Goal: Task Accomplishment & Management: Use online tool/utility

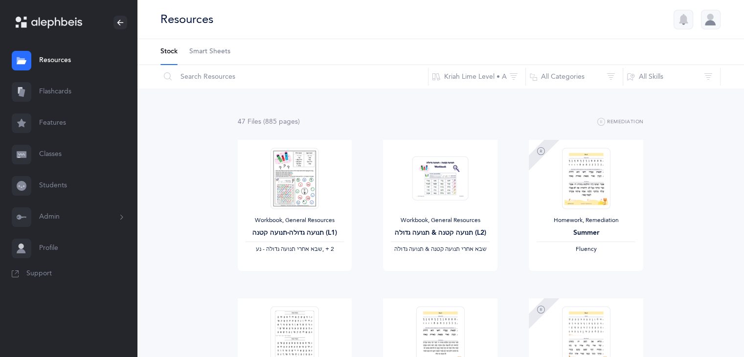
click at [52, 185] on link "Students" at bounding box center [68, 185] width 137 height 31
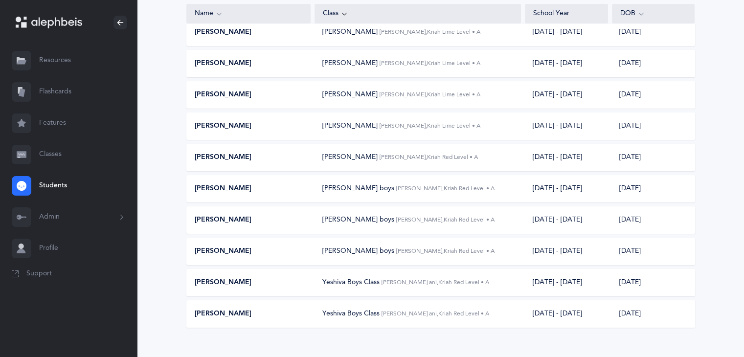
scroll to position [160, 0]
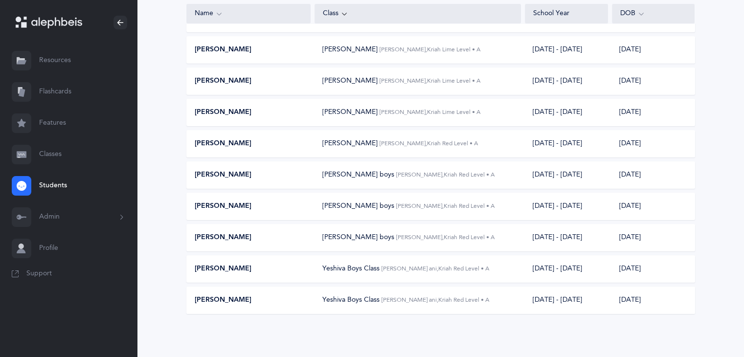
click at [543, 303] on div "[DATE] - [DATE]" at bounding box center [557, 300] width 49 height 10
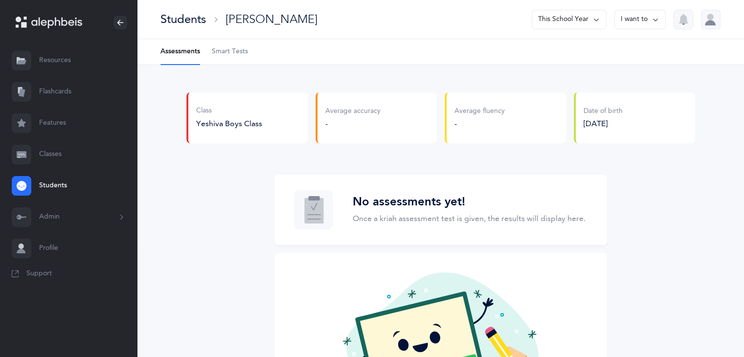
click at [238, 49] on span "Smart Tests" at bounding box center [230, 52] width 36 height 10
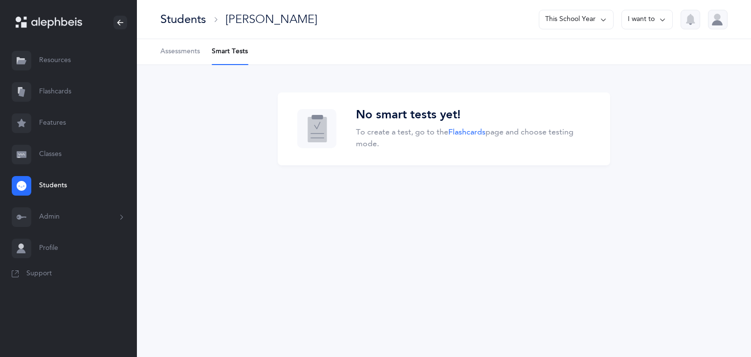
click at [601, 18] on icon at bounding box center [604, 19] width 8 height 11
click at [585, 70] on button "[DATE] - [DATE]" at bounding box center [572, 68] width 66 height 18
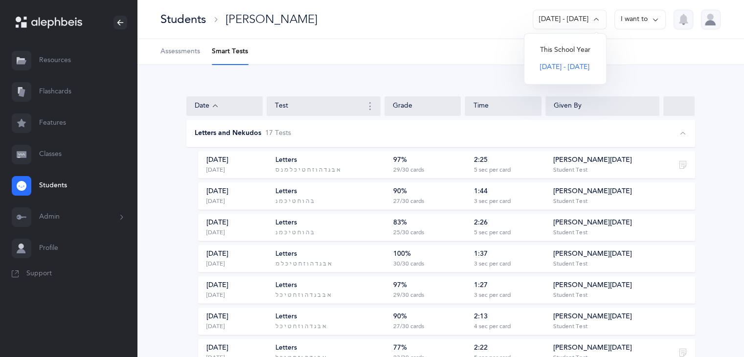
click at [62, 89] on link "Flashcards" at bounding box center [68, 91] width 137 height 31
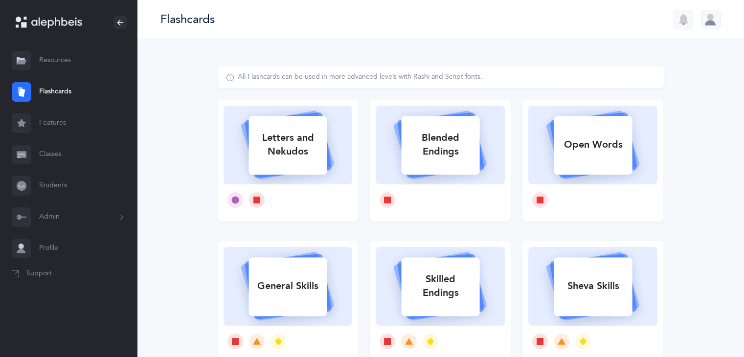
click at [305, 165] on rect at bounding box center [288, 145] width 78 height 59
select select
select select "single"
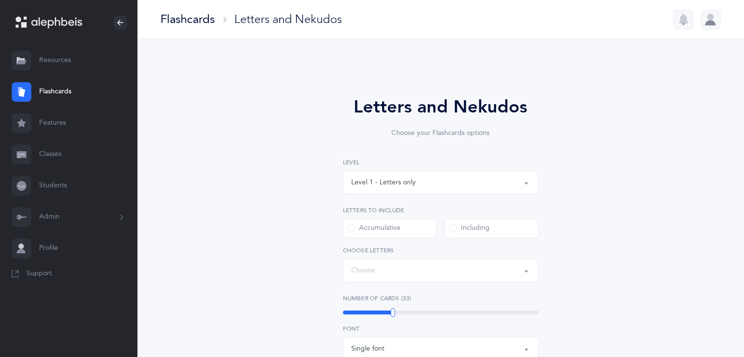
select select "27"
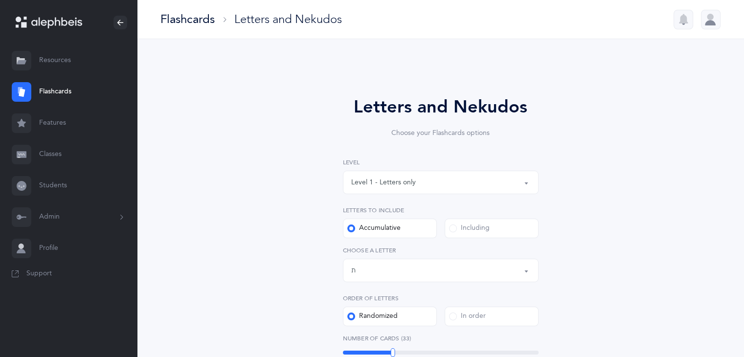
click at [479, 233] on label "Including" at bounding box center [492, 229] width 94 height 20
click at [0, 0] on input "Including" at bounding box center [0, 0] width 0 height 0
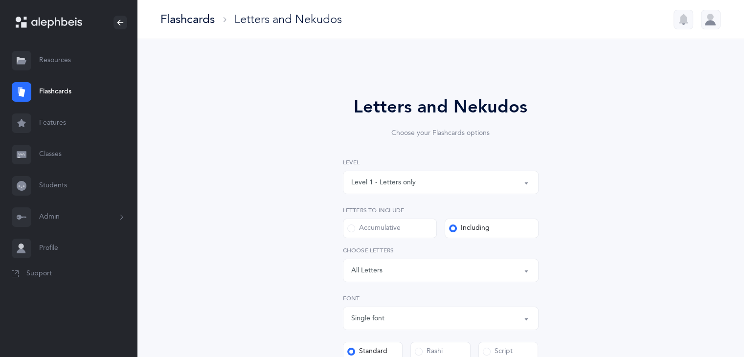
click at [485, 272] on div "Letters: All Letters" at bounding box center [440, 270] width 179 height 17
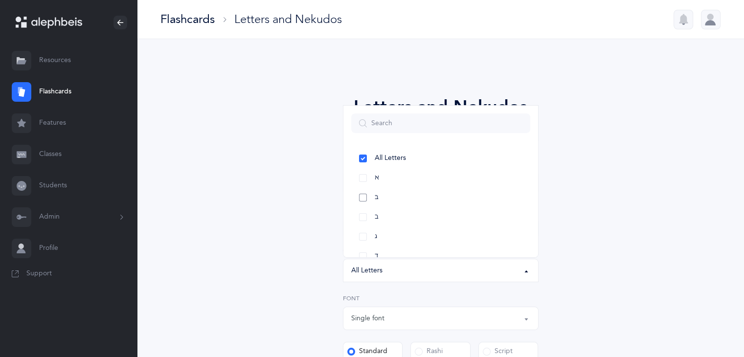
click at [423, 193] on link "בּ" at bounding box center [440, 198] width 179 height 20
select select "81"
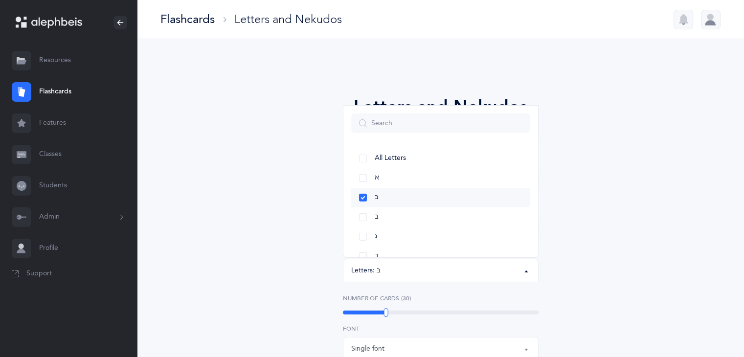
click at [461, 191] on link "בּ" at bounding box center [440, 198] width 179 height 20
click at [444, 235] on link "ג" at bounding box center [440, 237] width 179 height 20
select select "3"
click at [445, 196] on link "ה" at bounding box center [440, 196] width 179 height 20
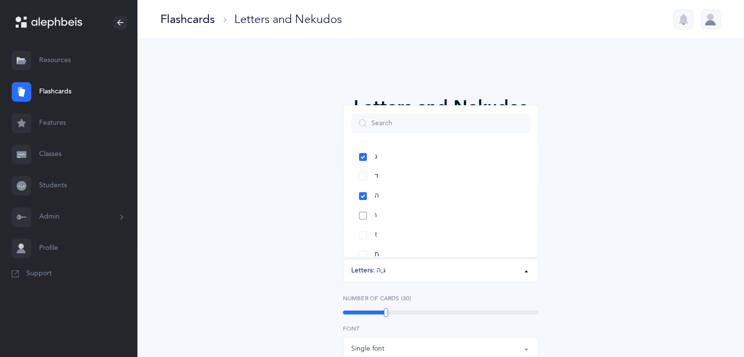
click at [437, 214] on link "ו" at bounding box center [440, 216] width 179 height 20
click at [450, 166] on link "ח" at bounding box center [440, 167] width 179 height 20
click at [450, 205] on link "י" at bounding box center [440, 206] width 179 height 20
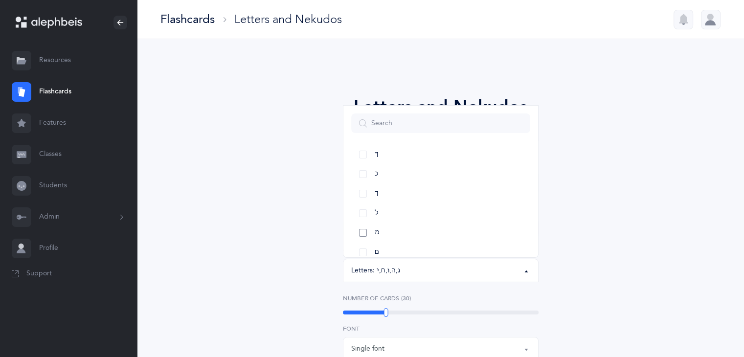
click at [481, 229] on link "מ" at bounding box center [440, 233] width 179 height 20
click at [435, 182] on link "ט" at bounding box center [440, 183] width 179 height 20
click at [607, 178] on div "Letters and Nekudos Choose your Flashcards options Level 1 - Letters only Level…" at bounding box center [441, 338] width 446 height 543
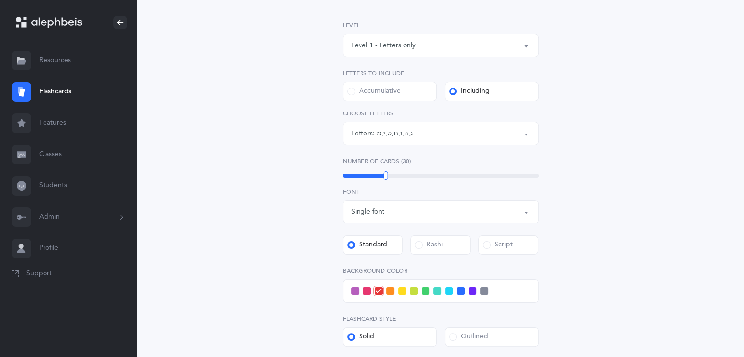
scroll to position [148, 0]
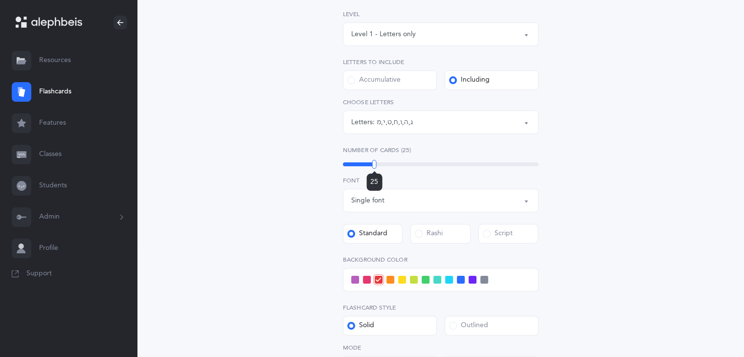
drag, startPoint x: 387, startPoint y: 161, endPoint x: 374, endPoint y: 163, distance: 12.9
click at [374, 163] on div at bounding box center [374, 164] width 4 height 9
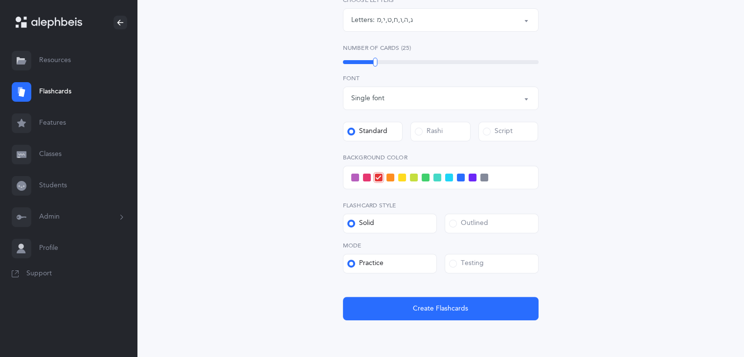
scroll to position [250, 0]
click at [486, 220] on div "Outlined" at bounding box center [468, 224] width 39 height 10
click at [0, 0] on input "Outlined" at bounding box center [0, 0] width 0 height 0
click at [490, 264] on label "Testing" at bounding box center [492, 264] width 94 height 20
click at [0, 0] on input "Testing" at bounding box center [0, 0] width 0 height 0
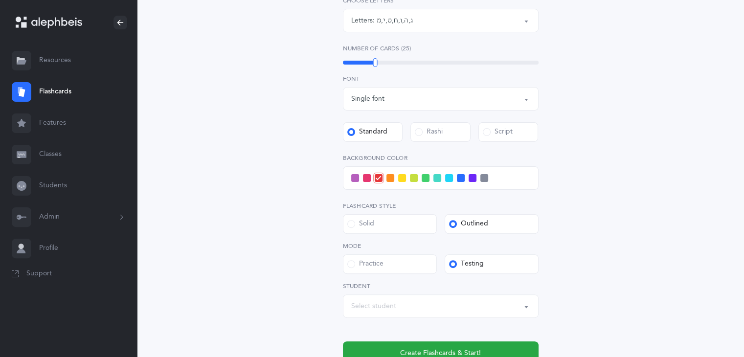
click at [354, 177] on span at bounding box center [355, 178] width 8 height 8
click at [0, 0] on input "checkbox" at bounding box center [0, 0] width 0 height 0
click at [530, 304] on button "Select student" at bounding box center [441, 305] width 196 height 23
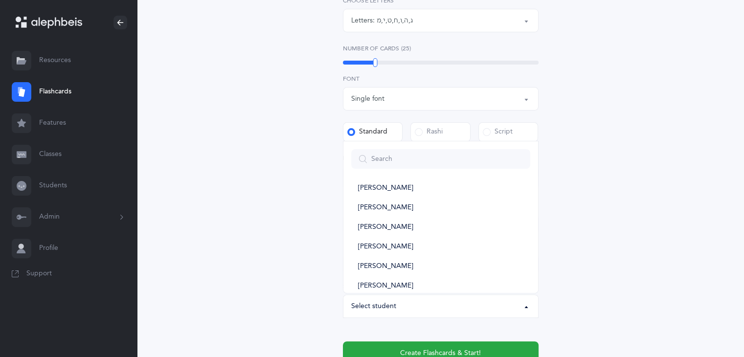
scroll to position [62, 0]
click at [452, 267] on link "[PERSON_NAME]" at bounding box center [440, 269] width 179 height 20
select select "14093"
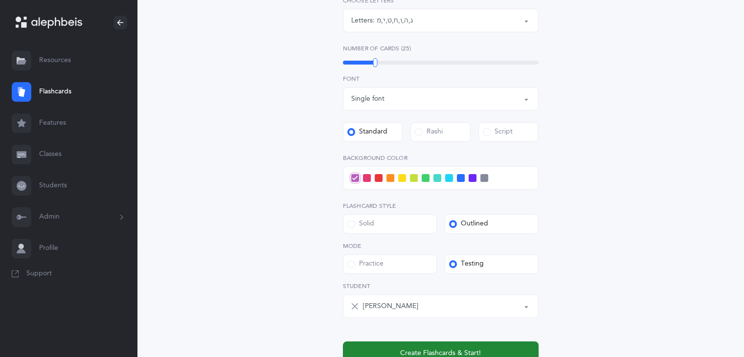
click at [493, 341] on button "Create Flashcards & Start!" at bounding box center [441, 352] width 196 height 23
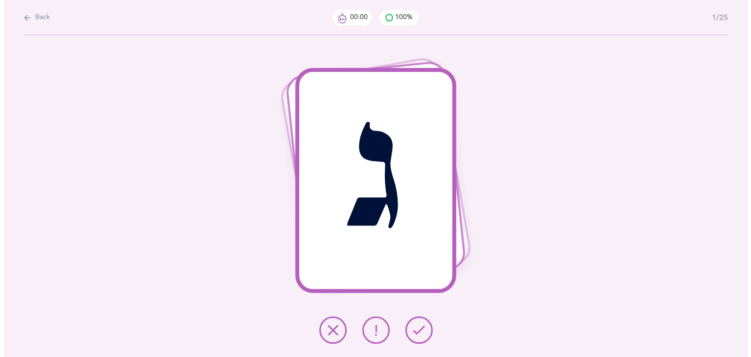
scroll to position [0, 0]
click at [418, 324] on icon at bounding box center [419, 330] width 12 height 12
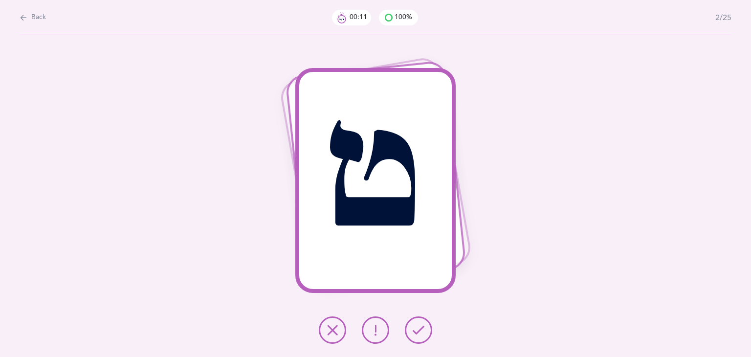
click at [331, 322] on button at bounding box center [332, 329] width 27 height 27
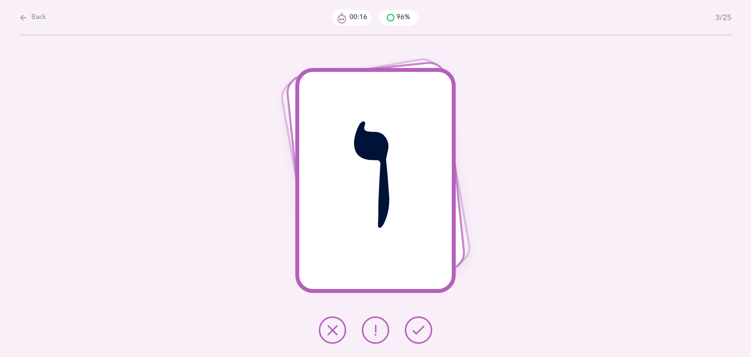
click at [326, 327] on button at bounding box center [332, 329] width 27 height 27
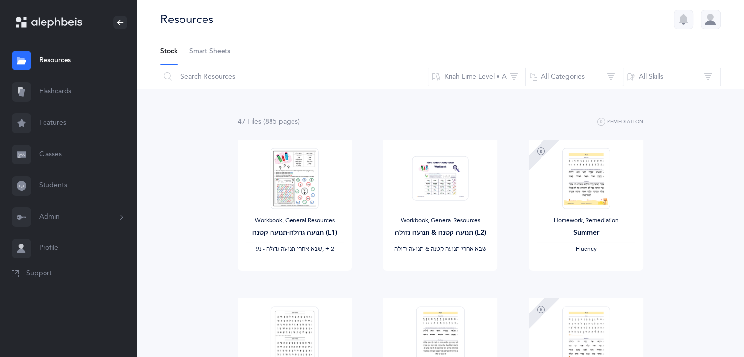
click at [55, 189] on link "Students" at bounding box center [68, 185] width 137 height 31
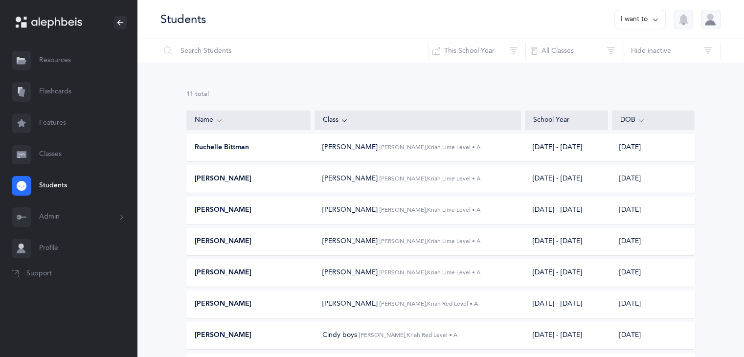
click at [249, 301] on div "[PERSON_NAME]" at bounding box center [249, 304] width 124 height 10
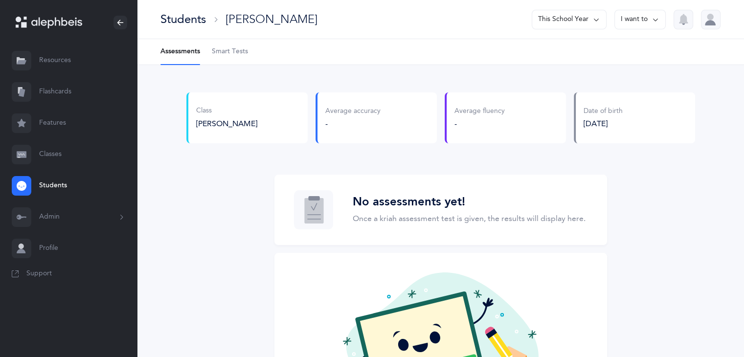
click at [235, 48] on span "Smart Tests" at bounding box center [230, 52] width 36 height 10
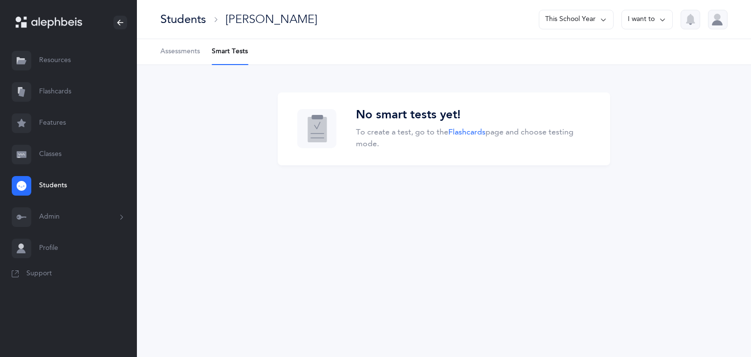
click at [589, 24] on button "This School Year" at bounding box center [576, 20] width 75 height 20
click at [577, 66] on button "[DATE] - [DATE]" at bounding box center [572, 68] width 66 height 18
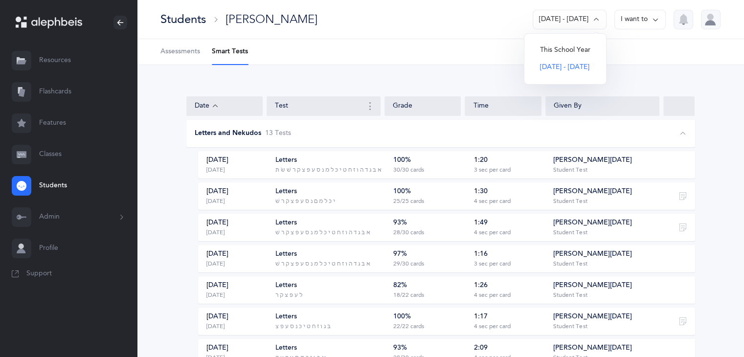
click at [67, 87] on link "Flashcards" at bounding box center [68, 91] width 137 height 31
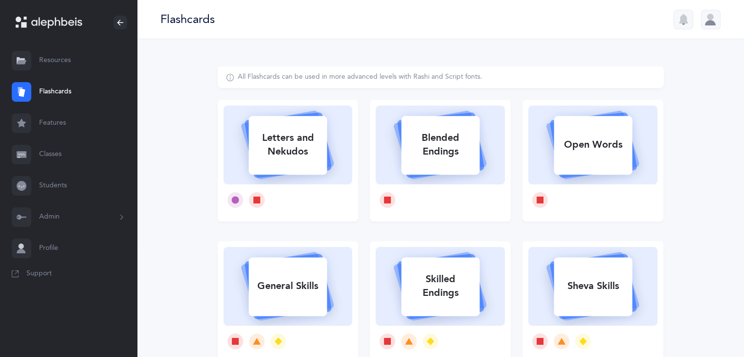
click at [297, 134] on div "Letters and Nekudos" at bounding box center [287, 144] width 78 height 39
select select
select select "single"
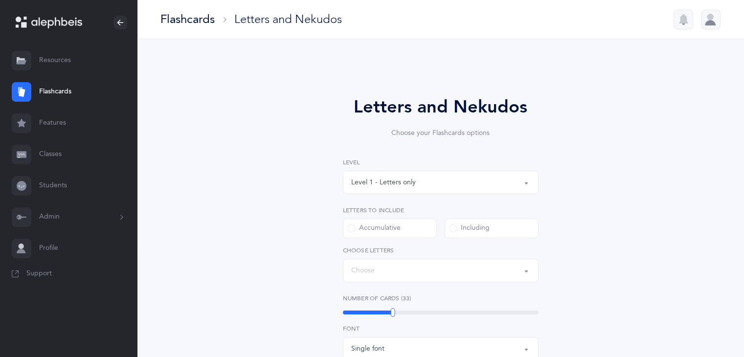
select select "27"
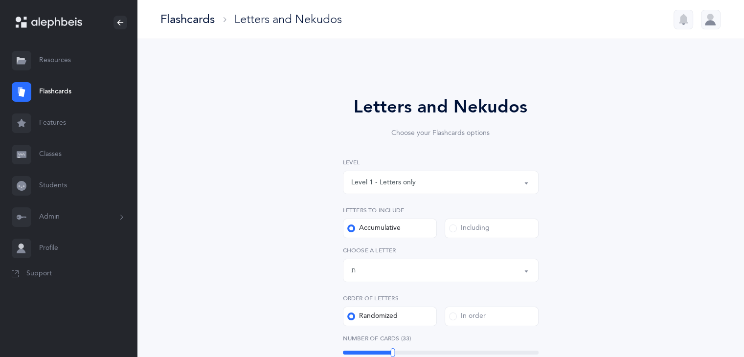
click at [471, 224] on div "Including" at bounding box center [469, 228] width 41 height 10
click at [0, 0] on input "Including" at bounding box center [0, 0] width 0 height 0
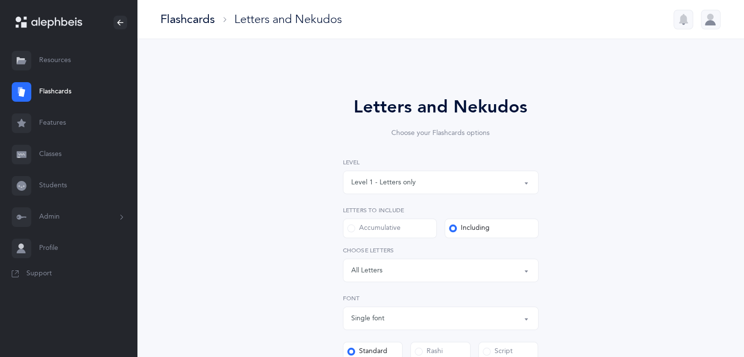
click at [477, 268] on div "Letters: All Letters" at bounding box center [440, 270] width 179 height 17
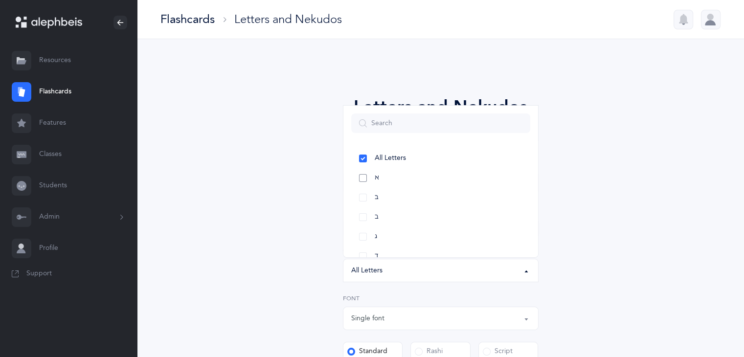
click at [446, 177] on link "א" at bounding box center [440, 178] width 179 height 20
select select "1"
click at [446, 192] on link "בּ" at bounding box center [440, 198] width 179 height 20
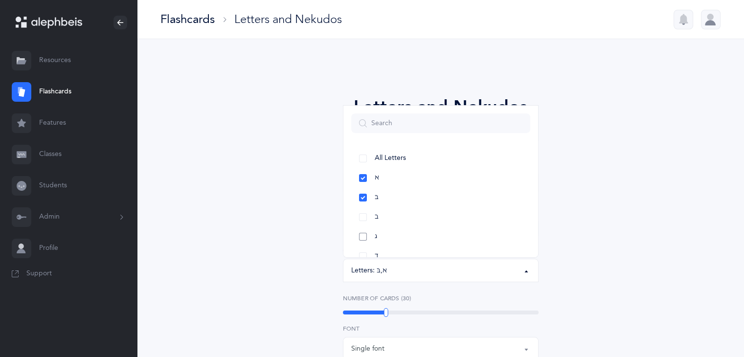
click at [449, 231] on link "ג" at bounding box center [440, 237] width 179 height 20
click at [438, 160] on link "ד" at bounding box center [440, 161] width 179 height 20
click at [436, 181] on link "ה" at bounding box center [440, 180] width 179 height 20
click at [433, 198] on link "ו" at bounding box center [440, 200] width 179 height 20
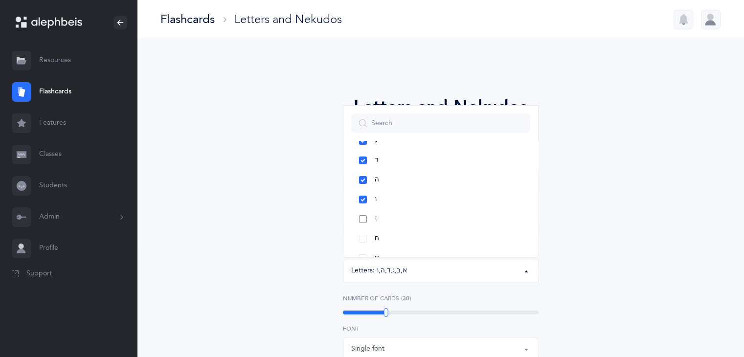
click at [431, 212] on link "ז" at bounding box center [440, 219] width 179 height 20
click at [431, 237] on link "ח" at bounding box center [440, 239] width 179 height 20
click at [438, 187] on link "ט" at bounding box center [440, 192] width 179 height 20
click at [433, 209] on link "י" at bounding box center [440, 211] width 179 height 20
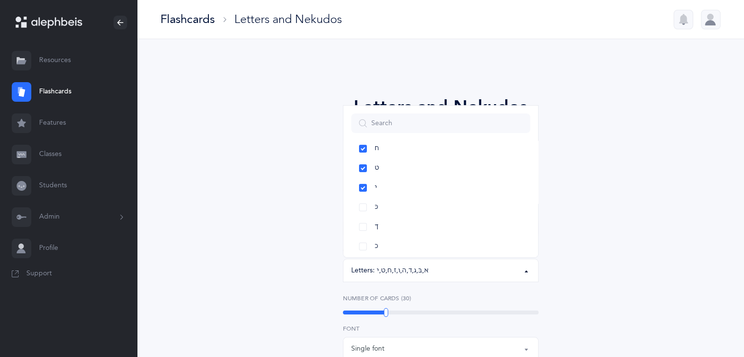
scroll to position [199, 0]
click at [460, 191] on link "כּ" at bounding box center [440, 194] width 179 height 20
click at [426, 190] on link "ל" at bounding box center [440, 185] width 179 height 20
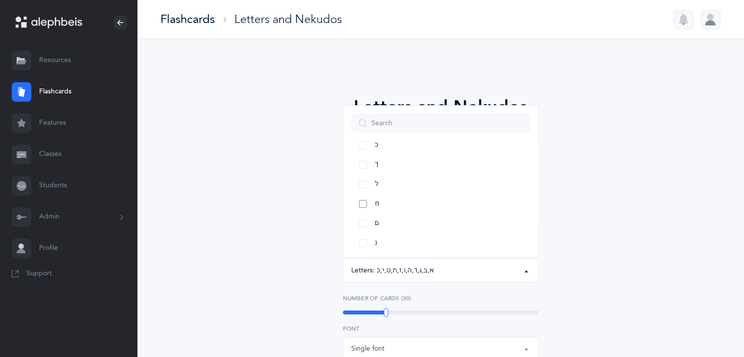
click at [424, 204] on link "מ" at bounding box center [440, 204] width 179 height 20
click at [417, 193] on link "ל" at bounding box center [440, 185] width 179 height 20
click at [420, 247] on link "נ" at bounding box center [440, 243] width 179 height 20
click at [411, 186] on link "ס" at bounding box center [440, 192] width 179 height 20
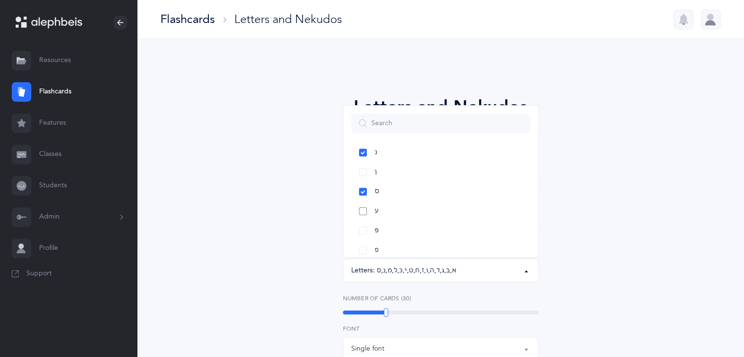
click at [408, 217] on link "ע" at bounding box center [440, 211] width 179 height 20
click at [409, 235] on link "פּ" at bounding box center [440, 231] width 179 height 20
click at [459, 210] on link "צ" at bounding box center [440, 210] width 179 height 20
drag, startPoint x: 454, startPoint y: 243, endPoint x: 479, endPoint y: 248, distance: 26.0
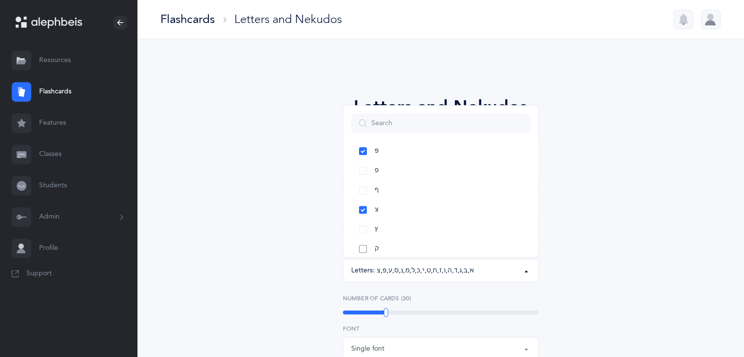
click at [479, 248] on link "ק" at bounding box center [440, 249] width 179 height 20
click at [411, 171] on link "ר" at bounding box center [440, 173] width 179 height 20
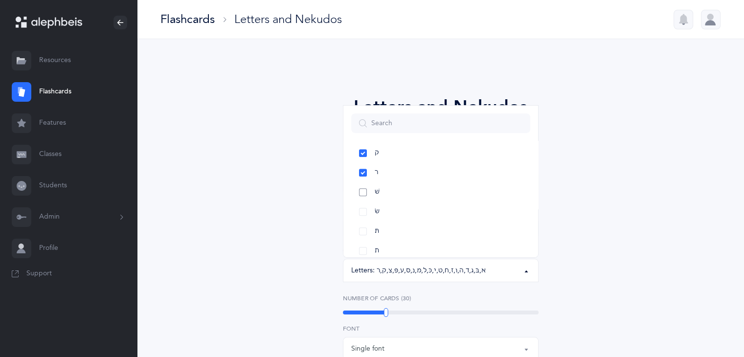
click at [408, 191] on link "שׁ" at bounding box center [440, 192] width 179 height 20
click at [407, 210] on link "שׂ" at bounding box center [440, 212] width 179 height 20
click at [410, 231] on link "תּ" at bounding box center [440, 232] width 179 height 20
click at [406, 212] on link "שׂ" at bounding box center [440, 212] width 179 height 20
click at [602, 222] on div "Letters and Nekudos Choose your Flashcards options Level 1 - Letters only Level…" at bounding box center [441, 338] width 446 height 543
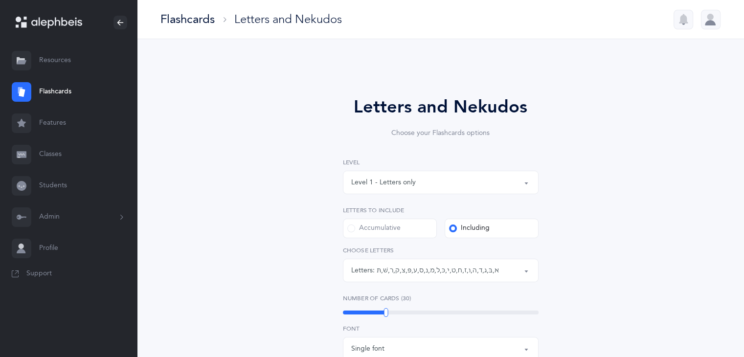
click at [602, 222] on div "Letters and Nekudos Choose your Flashcards options Level 1 - Letters only Level…" at bounding box center [441, 338] width 446 height 543
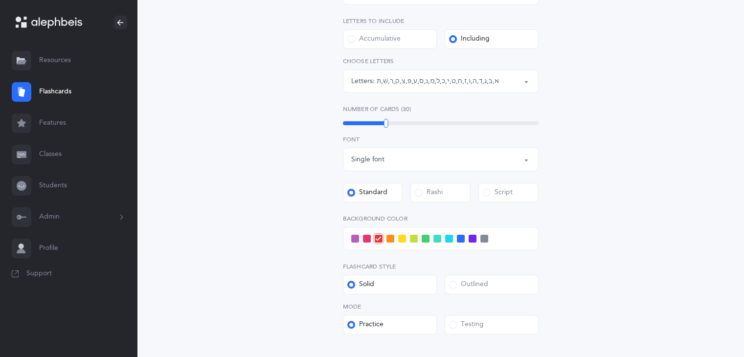
scroll to position [191, 0]
click at [356, 237] on span at bounding box center [355, 237] width 8 height 8
click at [0, 0] on input "checkbox" at bounding box center [0, 0] width 0 height 0
click at [457, 284] on div "Outlined" at bounding box center [468, 283] width 39 height 10
click at [0, 0] on input "Outlined" at bounding box center [0, 0] width 0 height 0
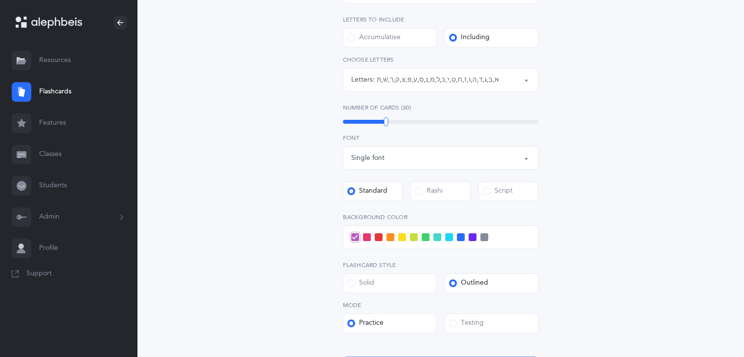
click at [471, 320] on div "Testing" at bounding box center [466, 323] width 35 height 10
click at [0, 0] on input "Testing" at bounding box center [0, 0] width 0 height 0
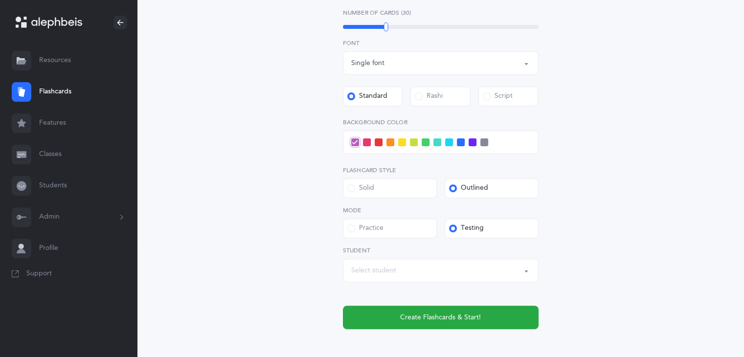
scroll to position [282, 0]
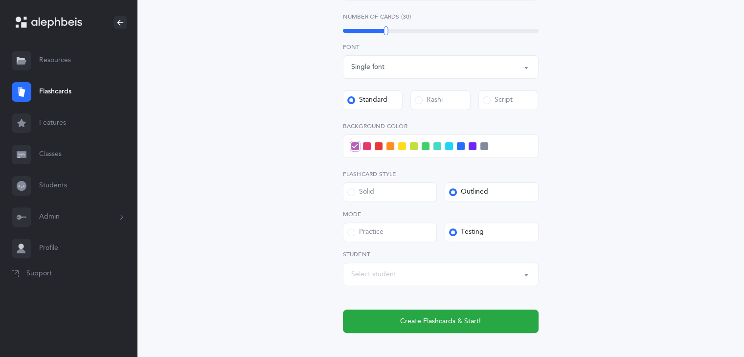
click at [524, 275] on button "Select student" at bounding box center [441, 274] width 196 height 23
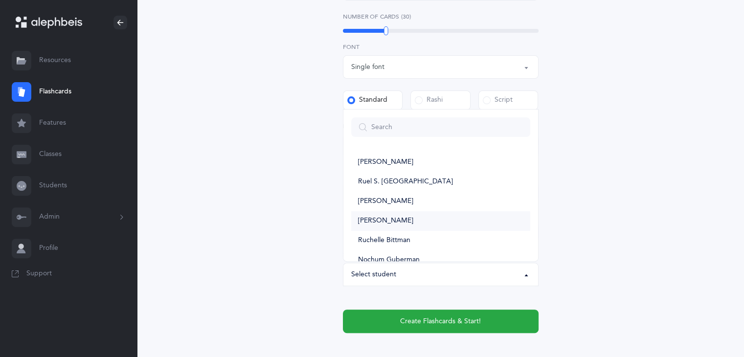
click at [450, 219] on link "[PERSON_NAME]" at bounding box center [440, 221] width 179 height 20
select select "11987"
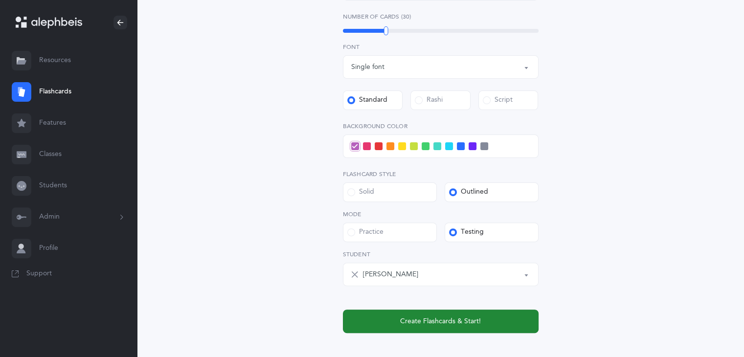
click at [423, 322] on span "Create Flashcards & Start!" at bounding box center [440, 321] width 81 height 10
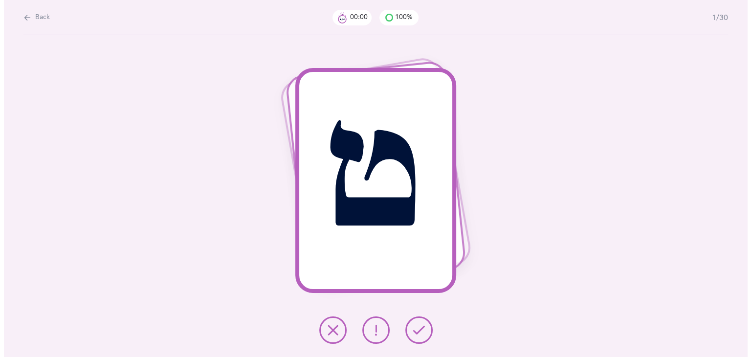
scroll to position [0, 0]
click at [423, 322] on button at bounding box center [418, 329] width 27 height 27
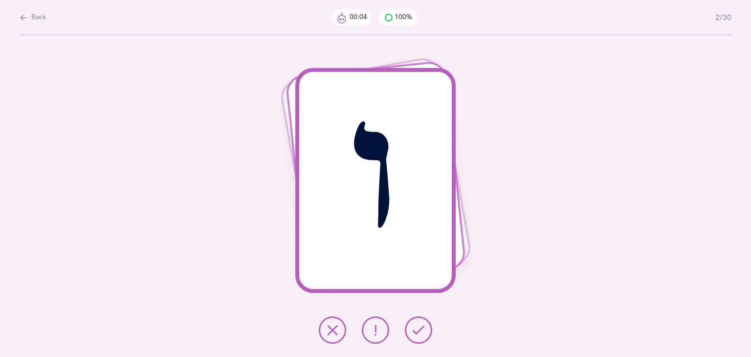
click at [423, 322] on button at bounding box center [418, 329] width 27 height 27
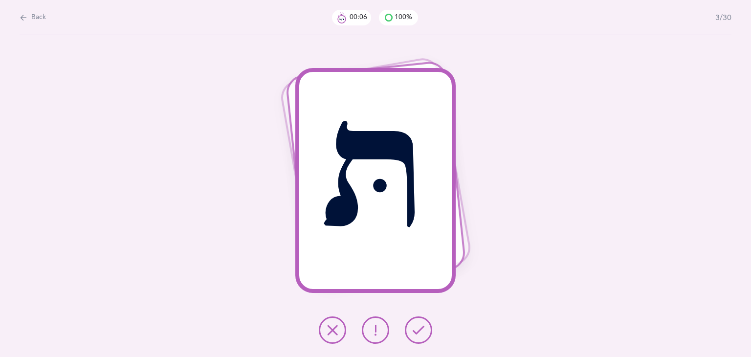
click at [423, 322] on button at bounding box center [418, 329] width 27 height 27
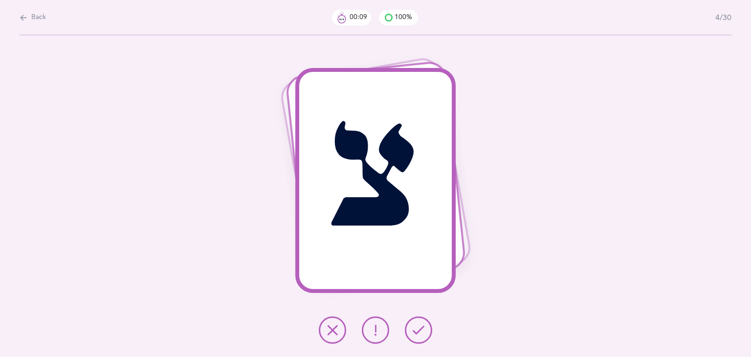
click at [423, 322] on button at bounding box center [418, 329] width 27 height 27
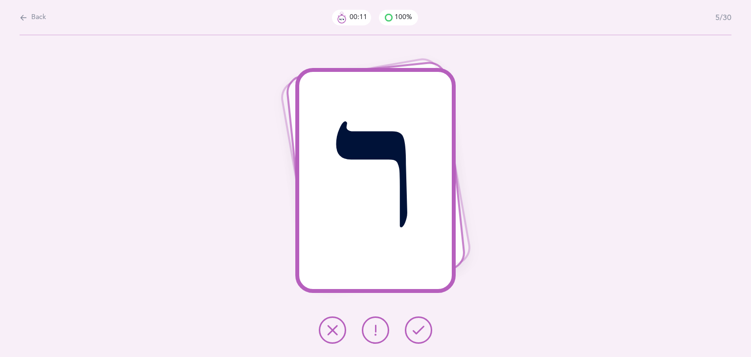
click at [423, 322] on button at bounding box center [418, 329] width 27 height 27
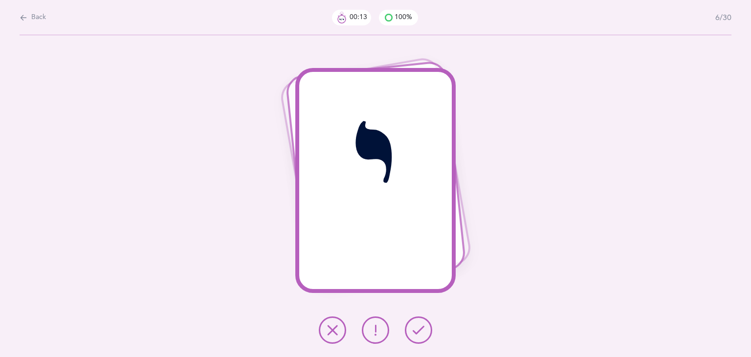
click at [423, 322] on button at bounding box center [418, 329] width 27 height 27
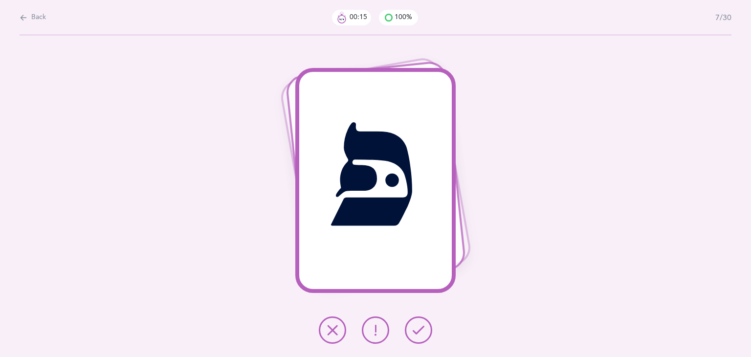
click at [423, 322] on button at bounding box center [418, 329] width 27 height 27
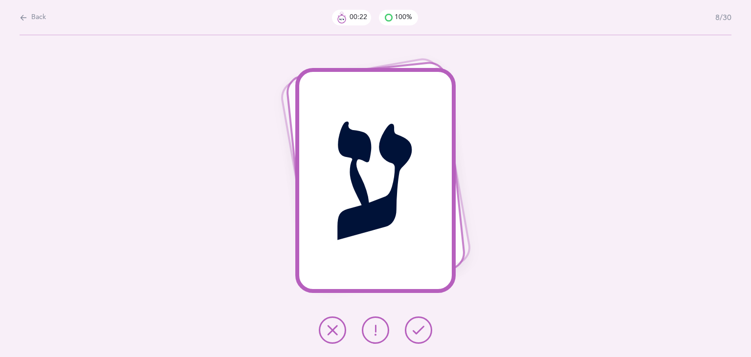
click at [423, 322] on button at bounding box center [418, 329] width 27 height 27
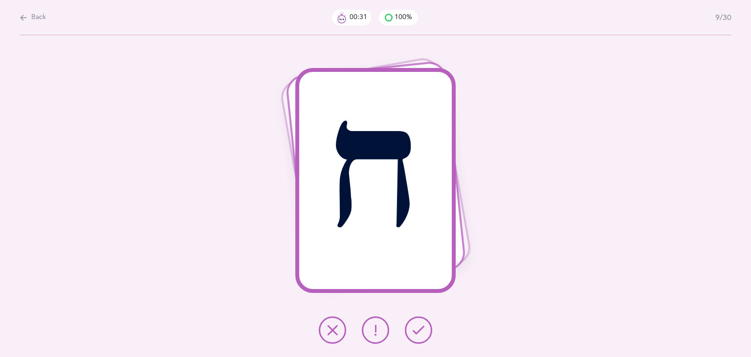
click at [334, 331] on icon at bounding box center [333, 330] width 12 height 12
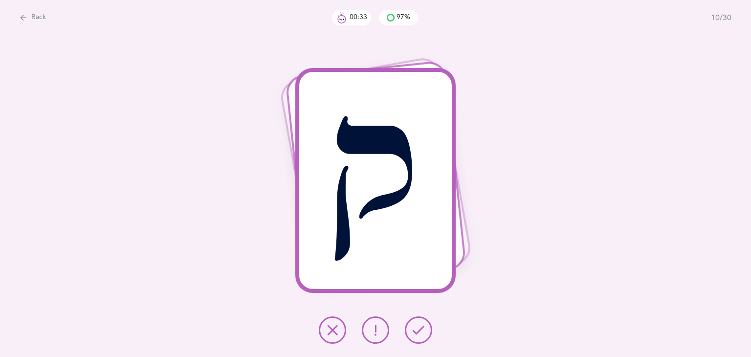
click at [421, 331] on icon at bounding box center [419, 330] width 12 height 12
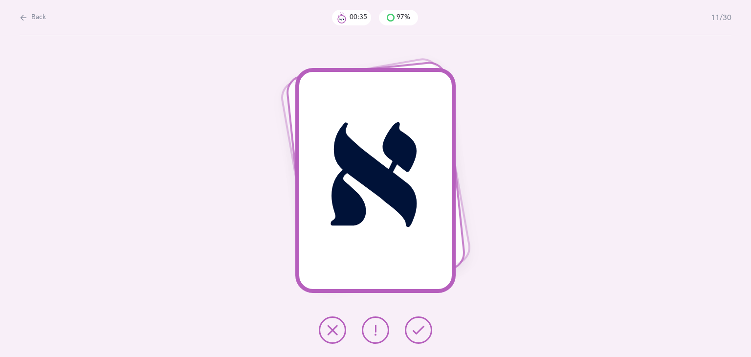
click at [421, 331] on icon at bounding box center [419, 330] width 12 height 12
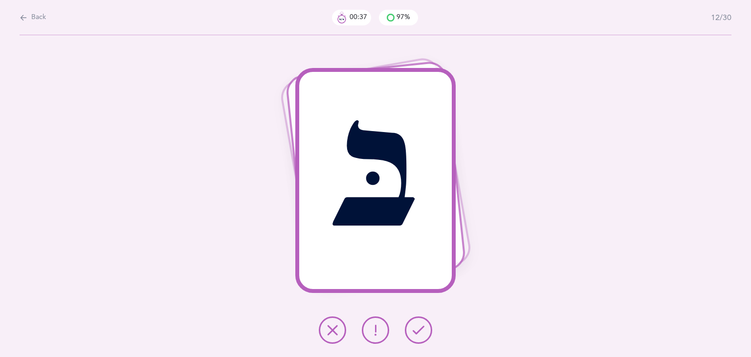
click at [421, 331] on icon at bounding box center [419, 330] width 12 height 12
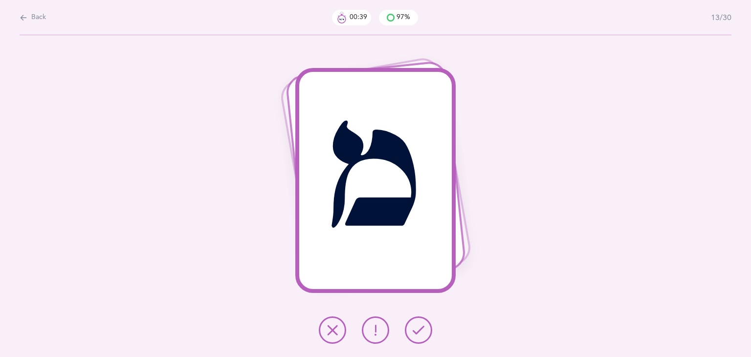
click at [421, 331] on icon at bounding box center [419, 330] width 12 height 12
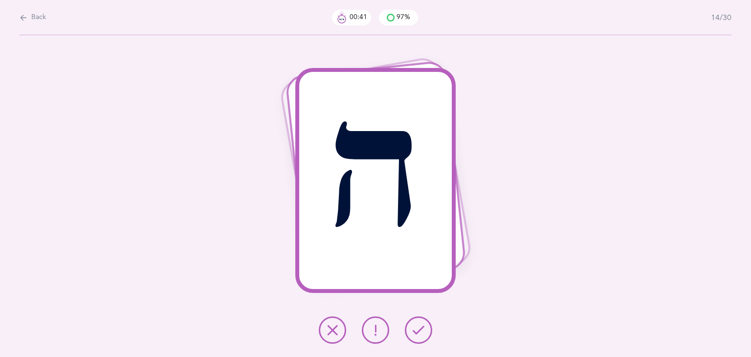
click at [421, 331] on icon at bounding box center [419, 330] width 12 height 12
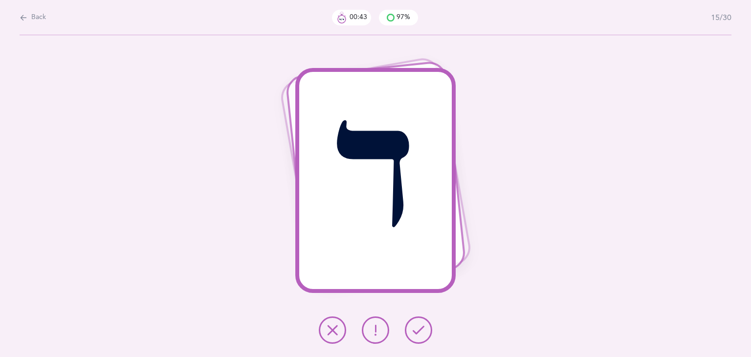
click at [421, 331] on icon at bounding box center [419, 330] width 12 height 12
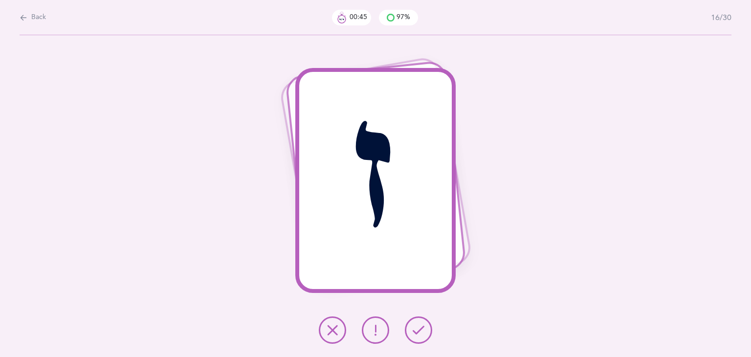
click at [421, 331] on icon at bounding box center [419, 330] width 12 height 12
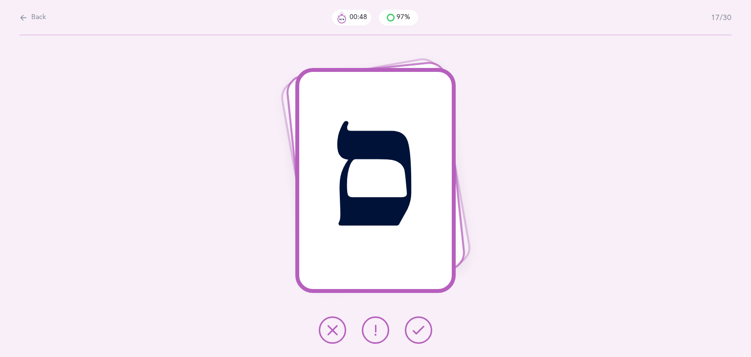
click at [421, 331] on icon at bounding box center [419, 330] width 12 height 12
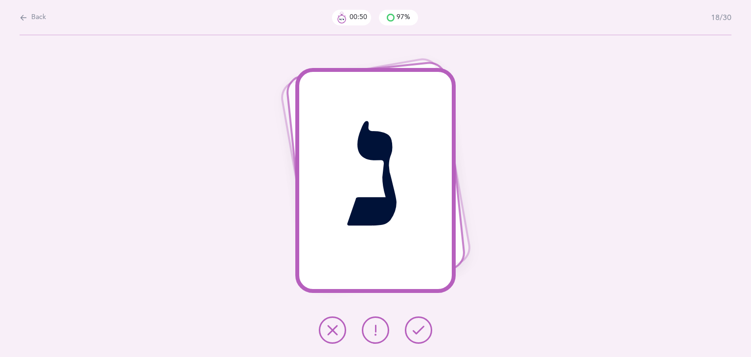
click at [421, 331] on icon at bounding box center [419, 330] width 12 height 12
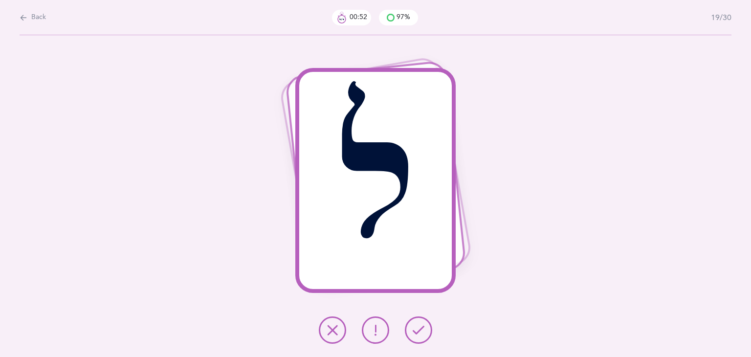
click at [421, 331] on icon at bounding box center [419, 330] width 12 height 12
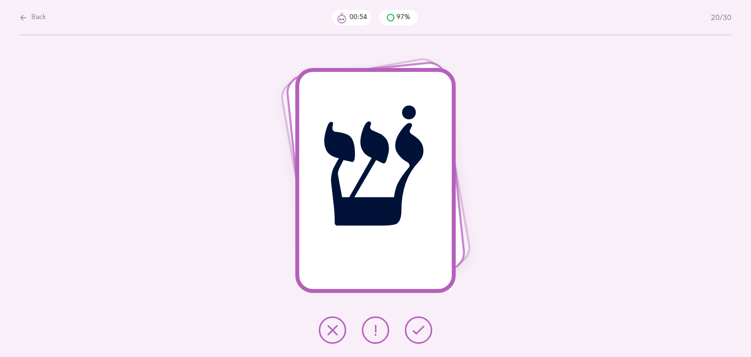
click at [421, 331] on icon at bounding box center [419, 330] width 12 height 12
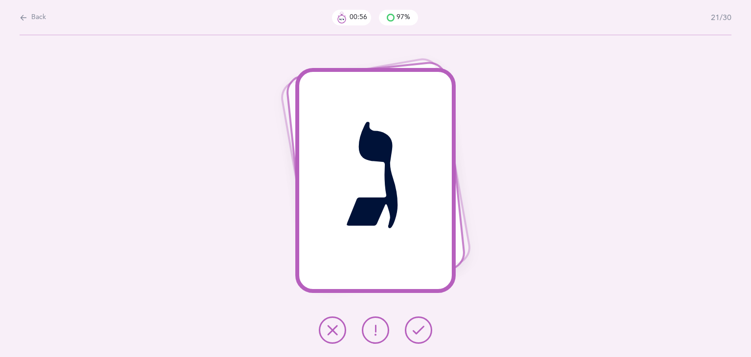
click at [421, 331] on icon at bounding box center [419, 330] width 12 height 12
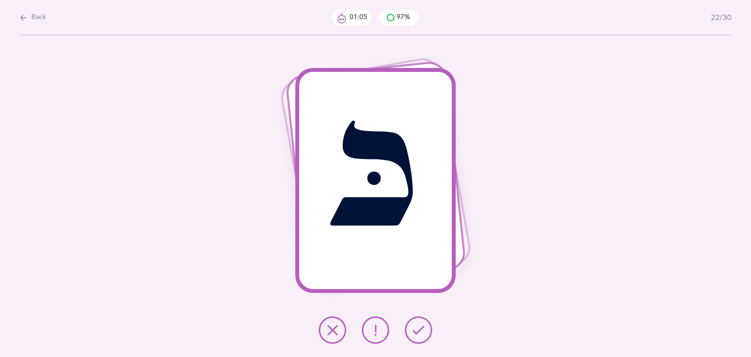
click at [426, 333] on button at bounding box center [418, 329] width 27 height 27
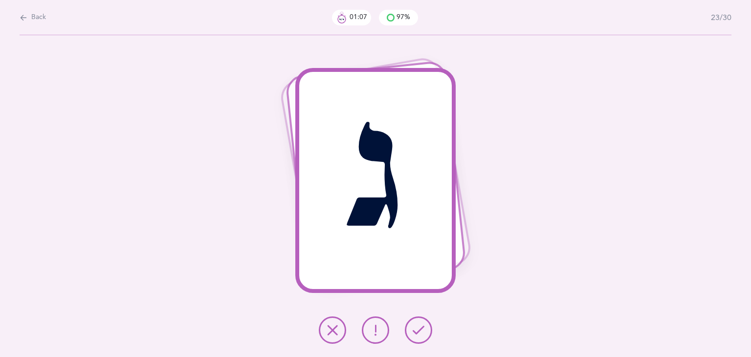
click at [426, 333] on button at bounding box center [418, 329] width 27 height 27
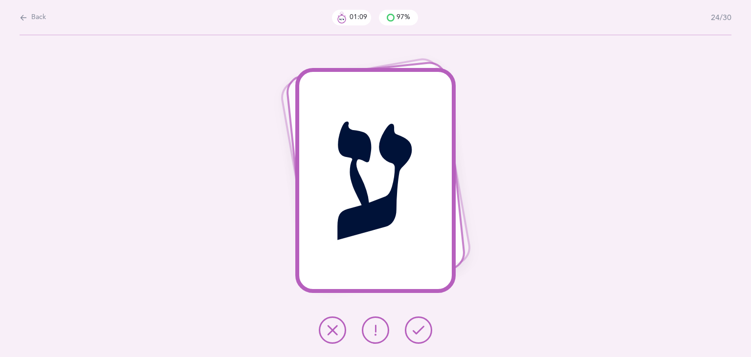
click at [426, 333] on button at bounding box center [418, 329] width 27 height 27
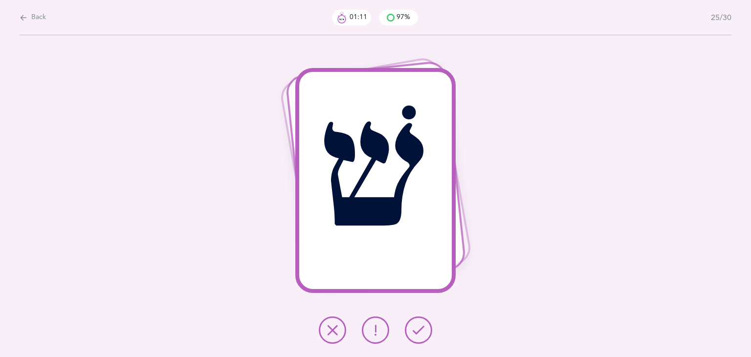
click at [426, 333] on button at bounding box center [418, 329] width 27 height 27
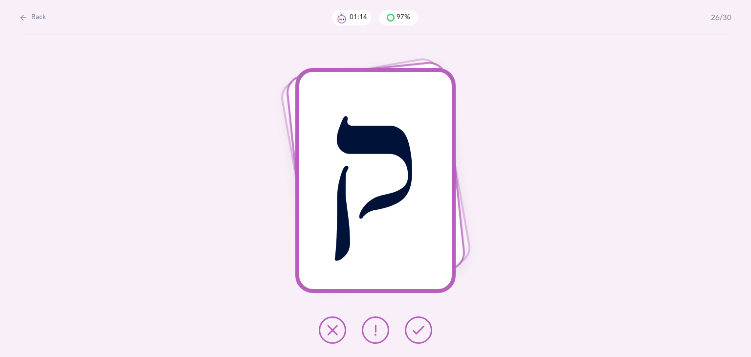
click at [426, 333] on button at bounding box center [418, 329] width 27 height 27
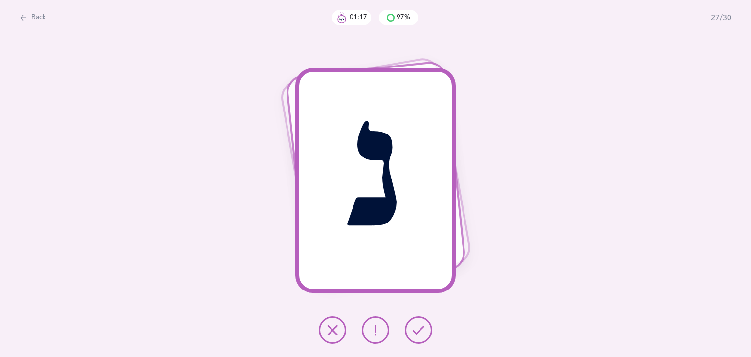
click at [426, 333] on button at bounding box center [418, 329] width 27 height 27
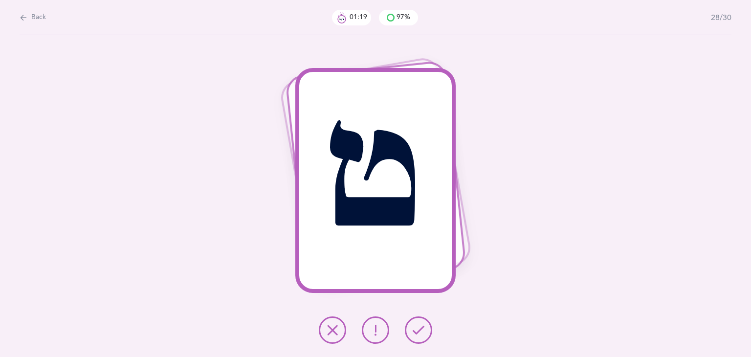
click at [426, 333] on button at bounding box center [418, 329] width 27 height 27
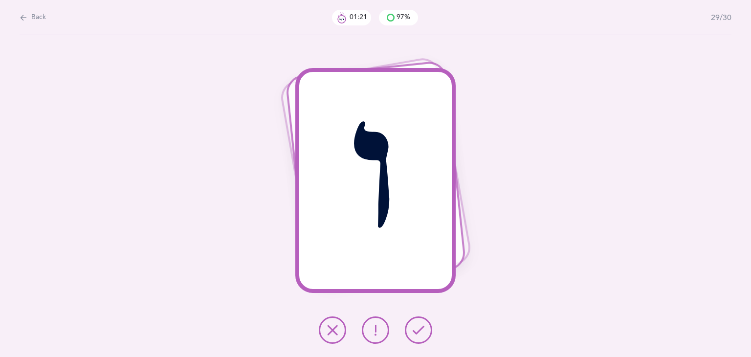
click at [426, 333] on button at bounding box center [418, 329] width 27 height 27
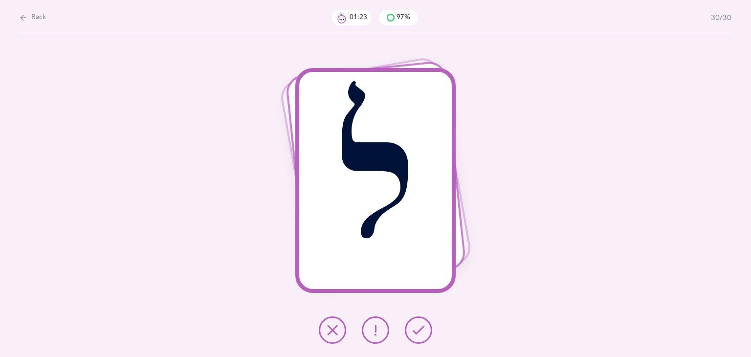
click at [426, 333] on button at bounding box center [418, 329] width 27 height 27
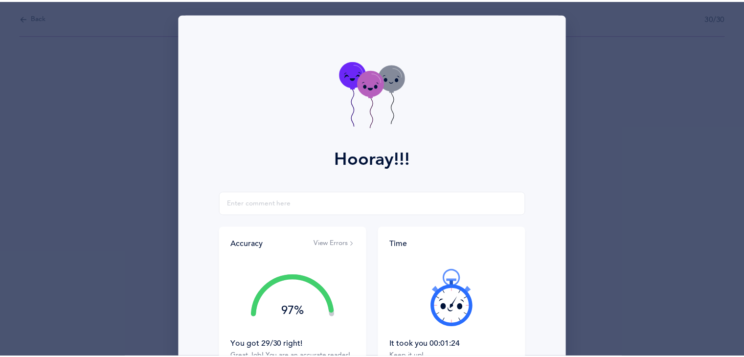
scroll to position [109, 0]
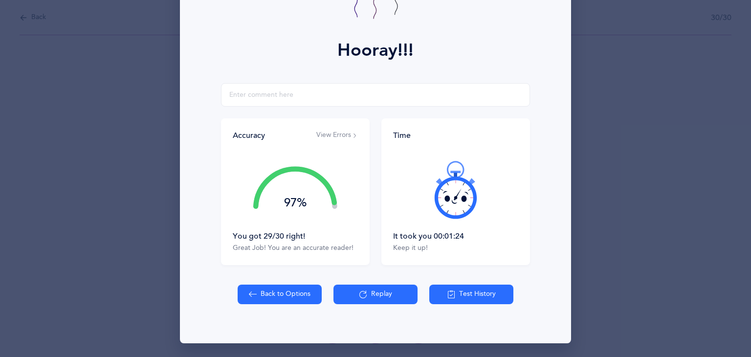
click at [447, 294] on icon at bounding box center [451, 294] width 8 height 11
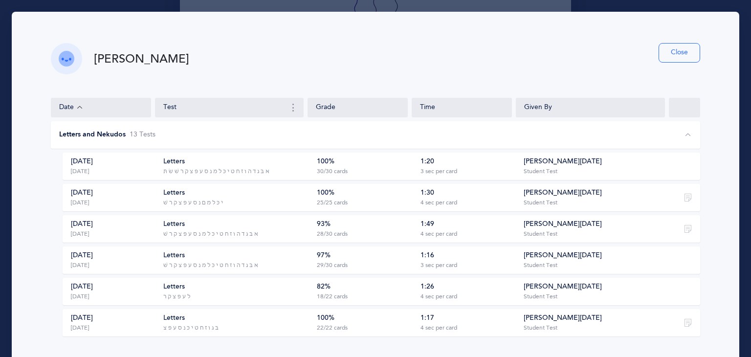
click at [673, 58] on button "Close" at bounding box center [680, 53] width 42 height 20
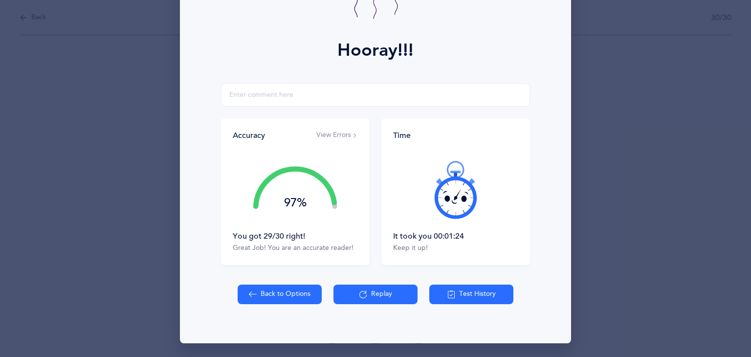
click at [285, 292] on button "Back to Options" at bounding box center [280, 295] width 84 height 20
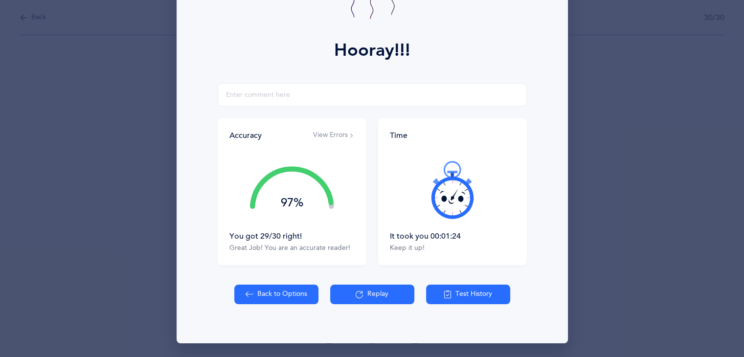
select select "1"
select select "single"
